Goal: Information Seeking & Learning: Learn about a topic

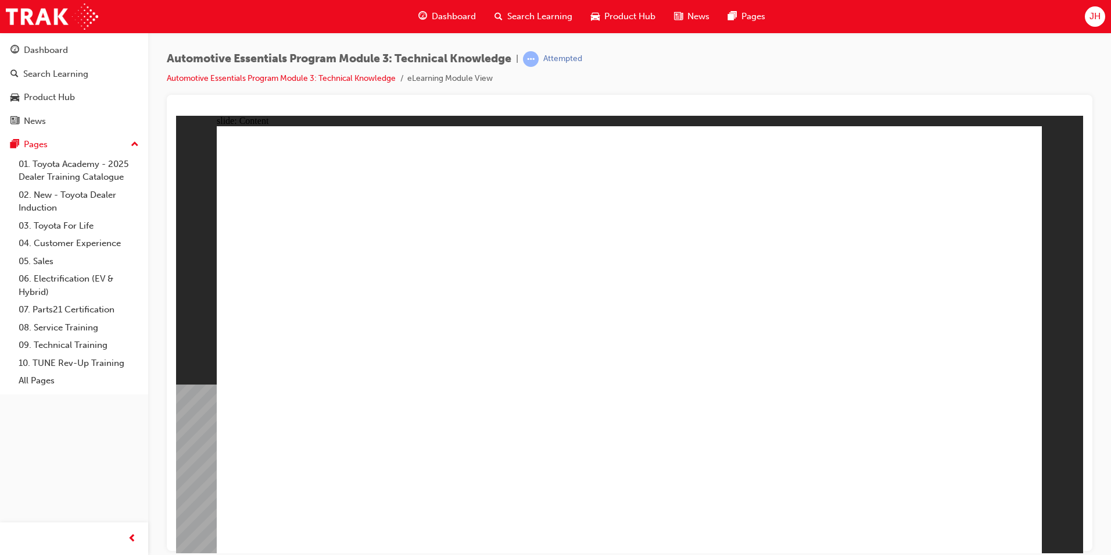
drag, startPoint x: 981, startPoint y: 185, endPoint x: 981, endPoint y: 177, distance: 8.1
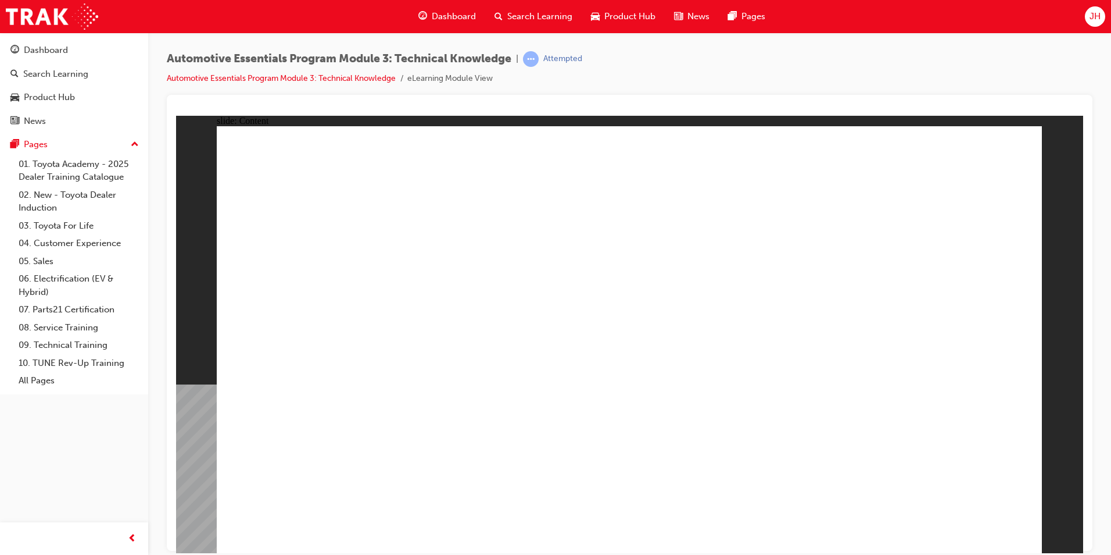
drag, startPoint x: 959, startPoint y: 356, endPoint x: 989, endPoint y: 489, distance: 136.4
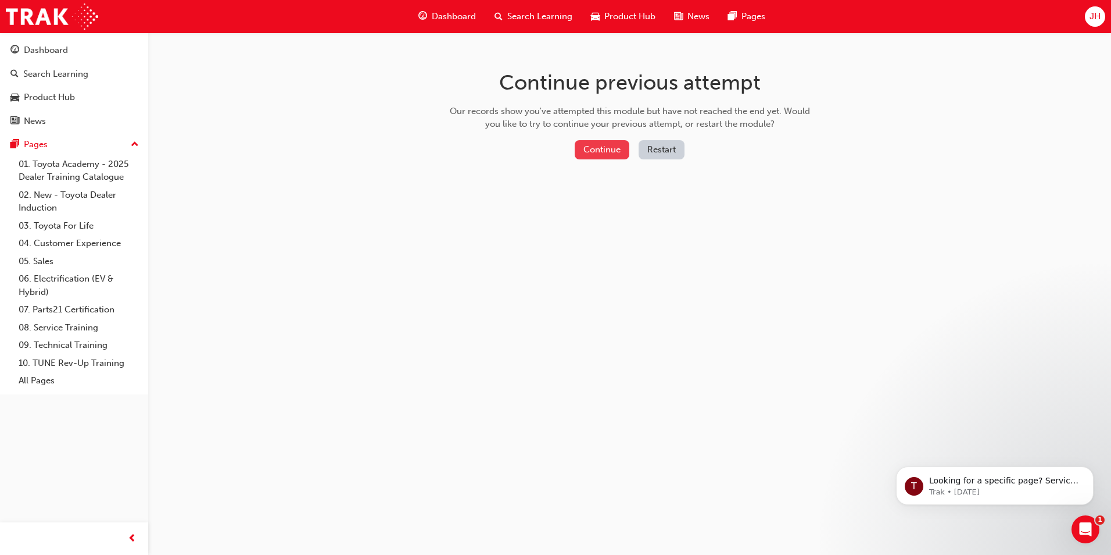
click at [596, 154] on button "Continue" at bounding box center [602, 149] width 55 height 19
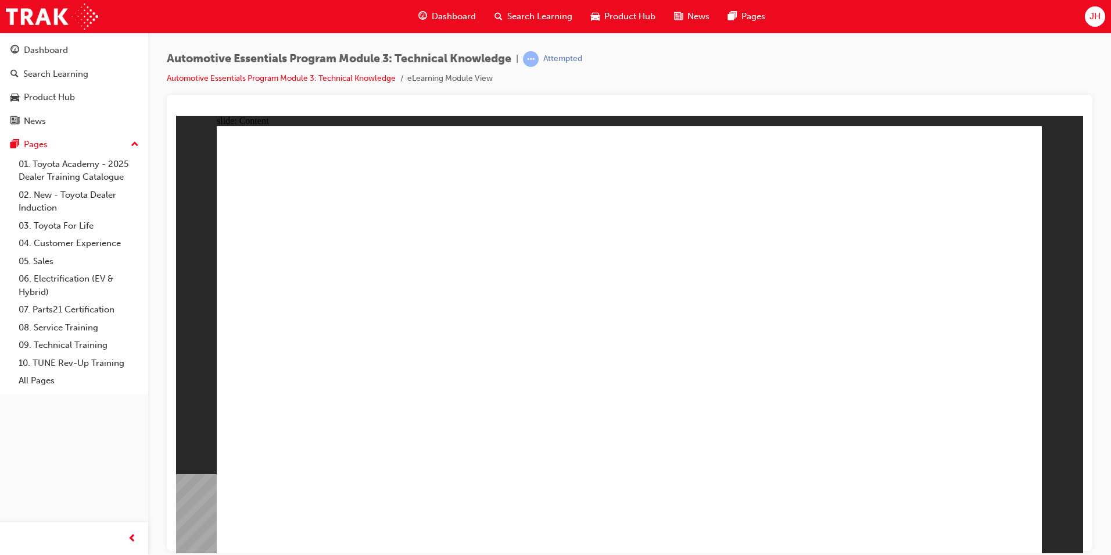
drag, startPoint x: 963, startPoint y: 510, endPoint x: 970, endPoint y: 523, distance: 15.1
drag, startPoint x: 943, startPoint y: 510, endPoint x: 961, endPoint y: 520, distance: 20.5
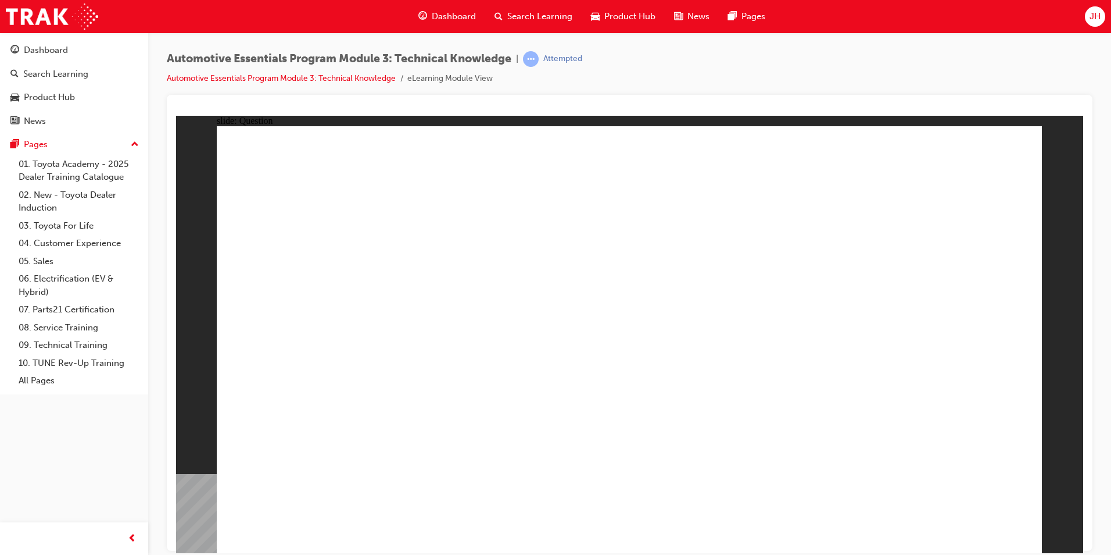
drag, startPoint x: 855, startPoint y: 363, endPoint x: 946, endPoint y: 447, distance: 124.2
radio input "false"
radio input "true"
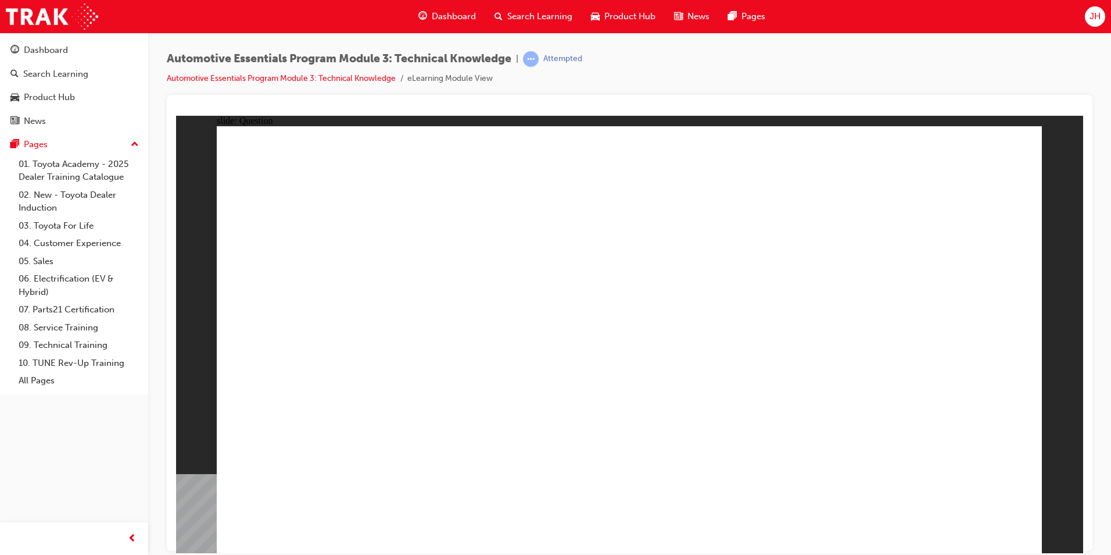
radio input "true"
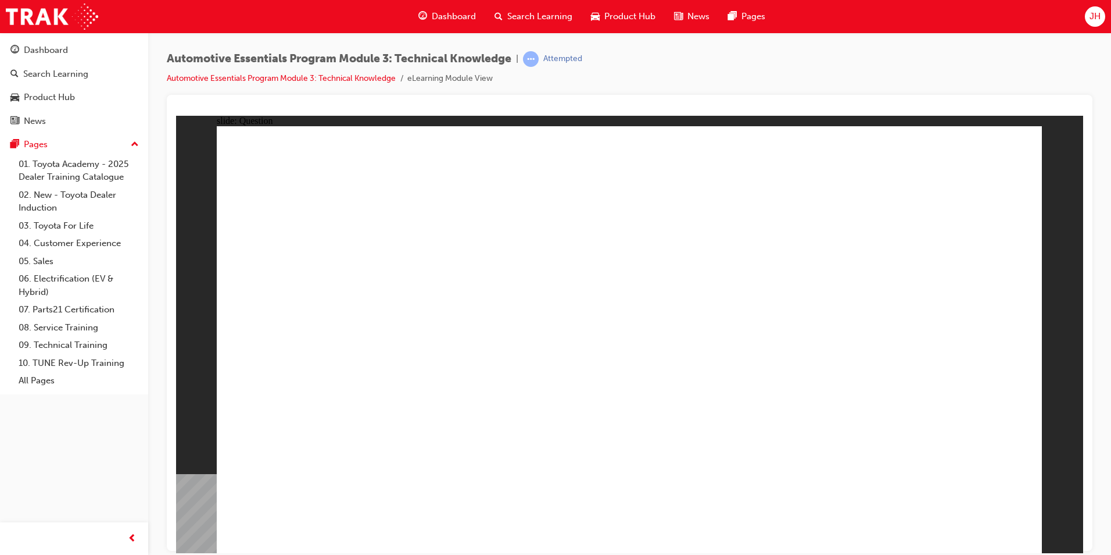
radio input "true"
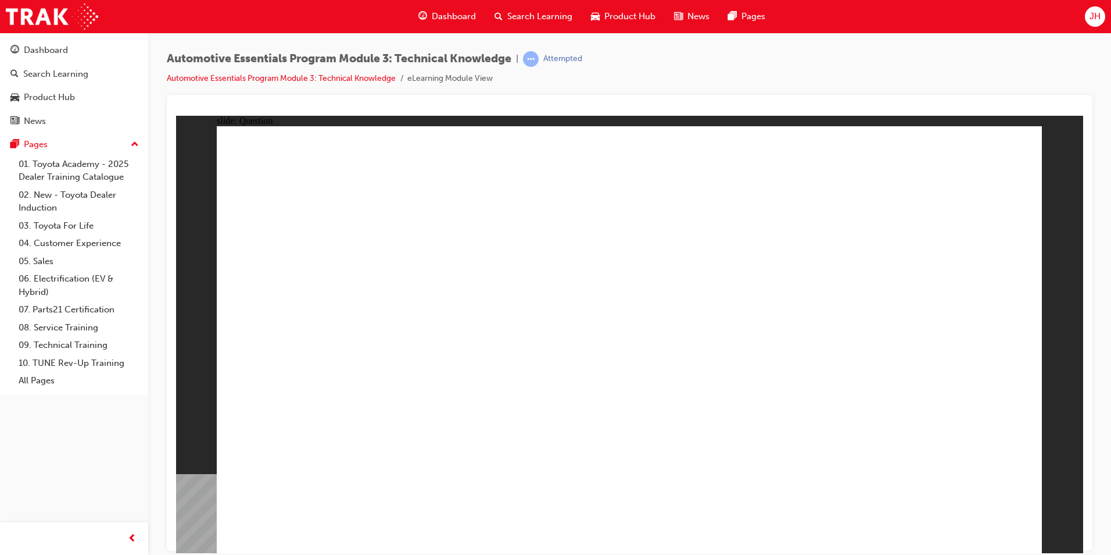
radio input "true"
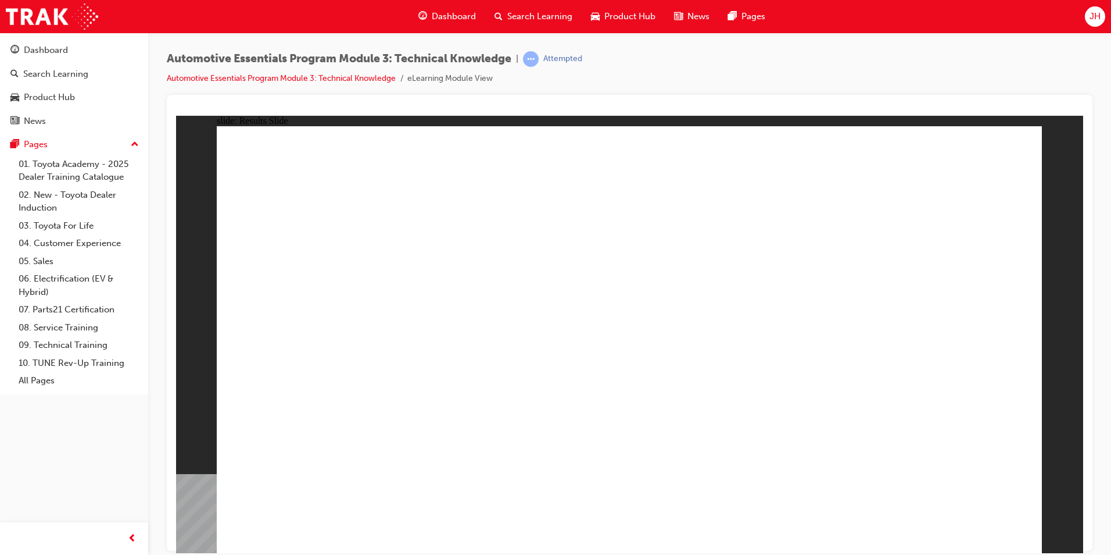
drag, startPoint x: 752, startPoint y: 392, endPoint x: 747, endPoint y: 407, distance: 16.0
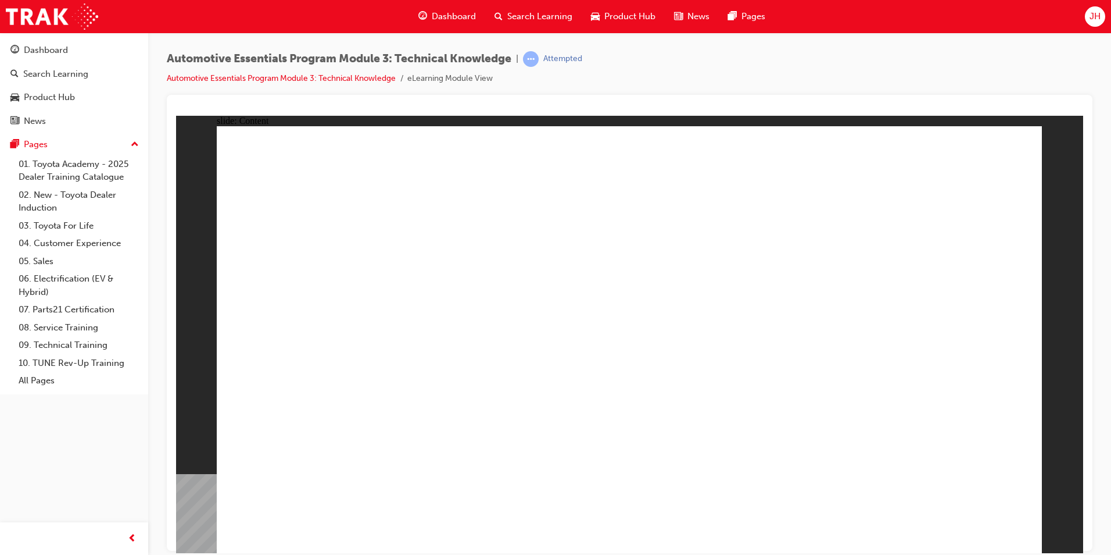
click at [655, 274] on div "slide: Content Rectangle 1 Rectangle 1 Transmissions - Manual Transmissions clo…" at bounding box center [629, 333] width 907 height 437
